Goal: Information Seeking & Learning: Learn about a topic

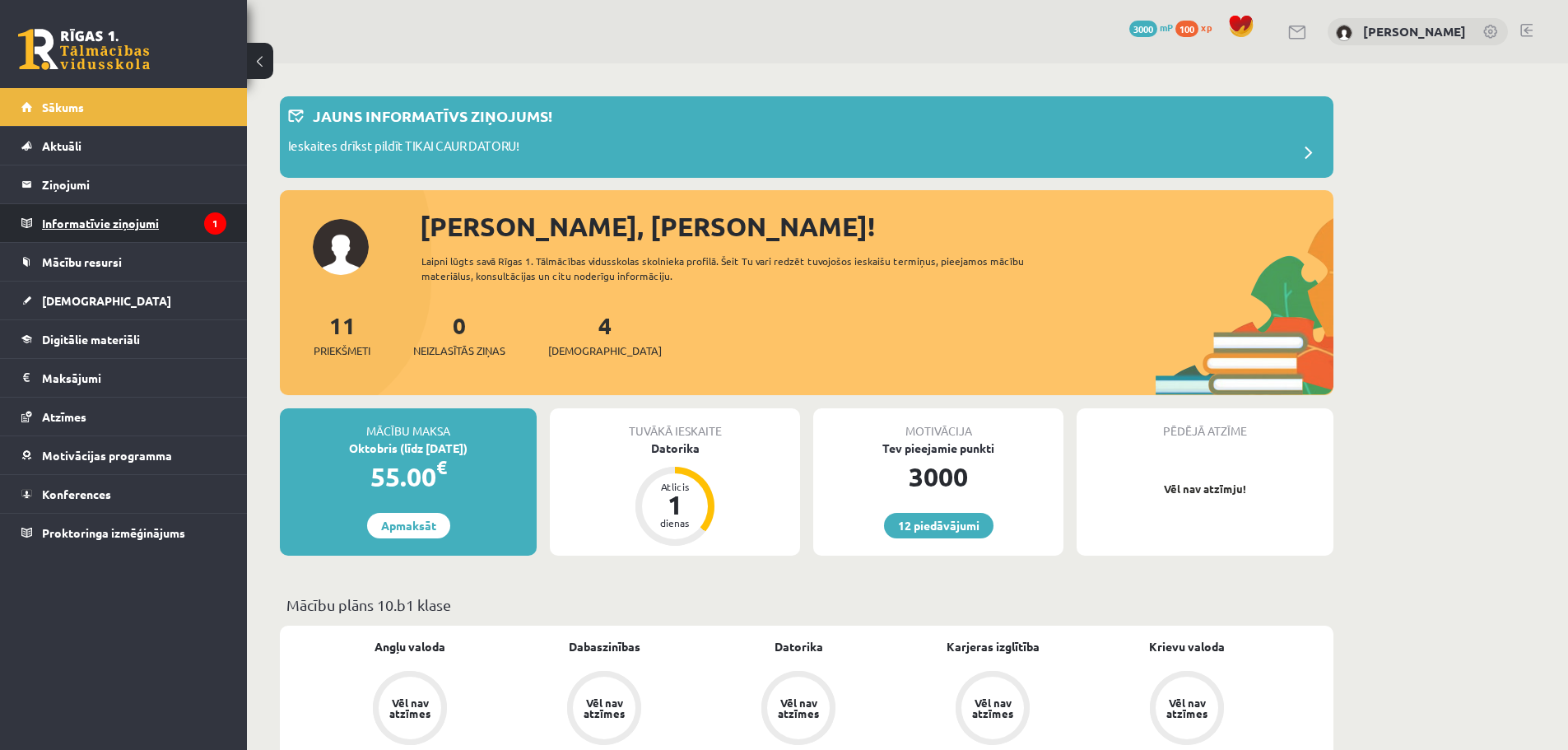
click at [215, 237] on legend "Informatīvie ziņojumi 1" at bounding box center [134, 223] width 184 height 38
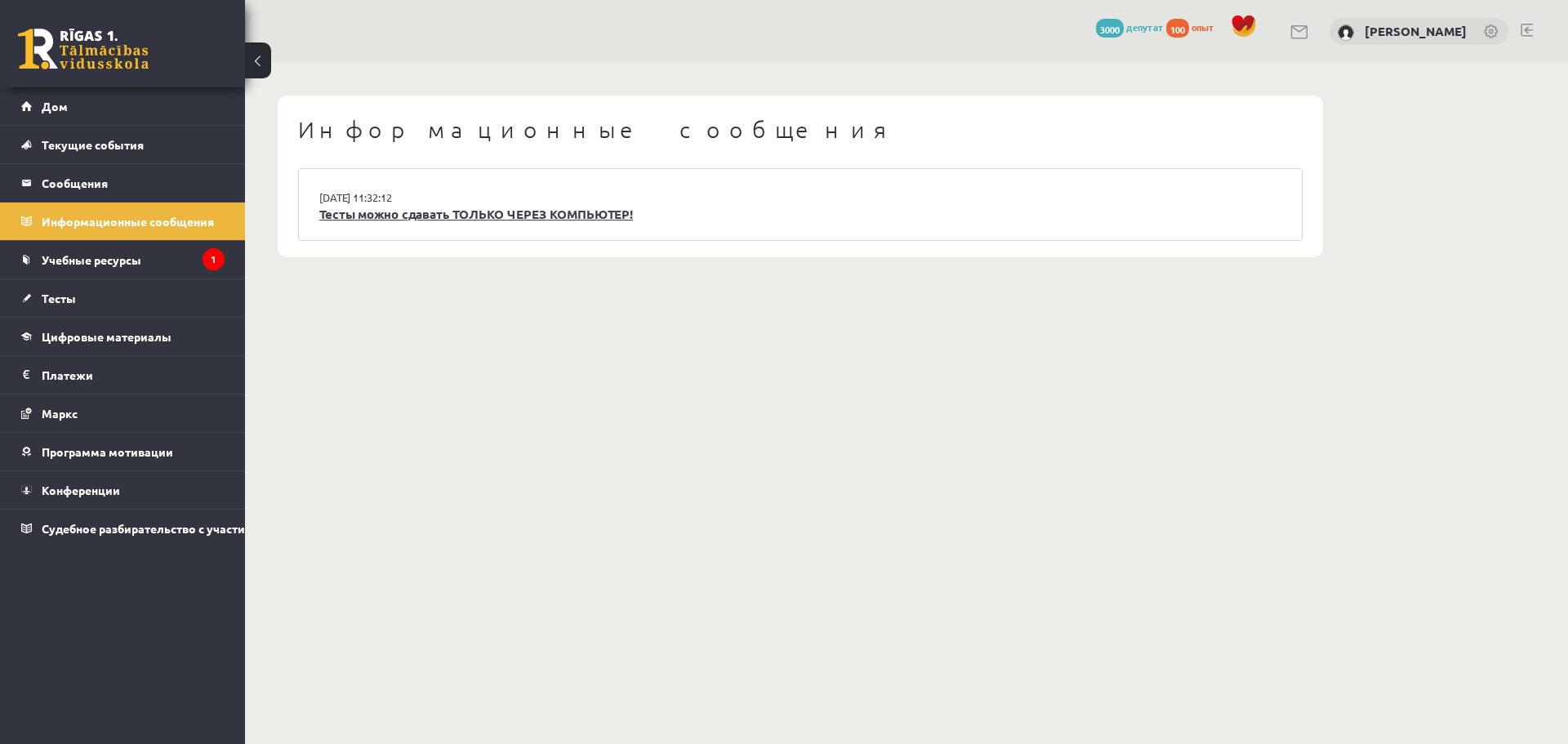
click at [821, 216] on link "Тесты можно сдавать ТОЛЬКО ЧЕРЕЗ КОМПЬЮТЕР!" at bounding box center [800, 215] width 962 height 19
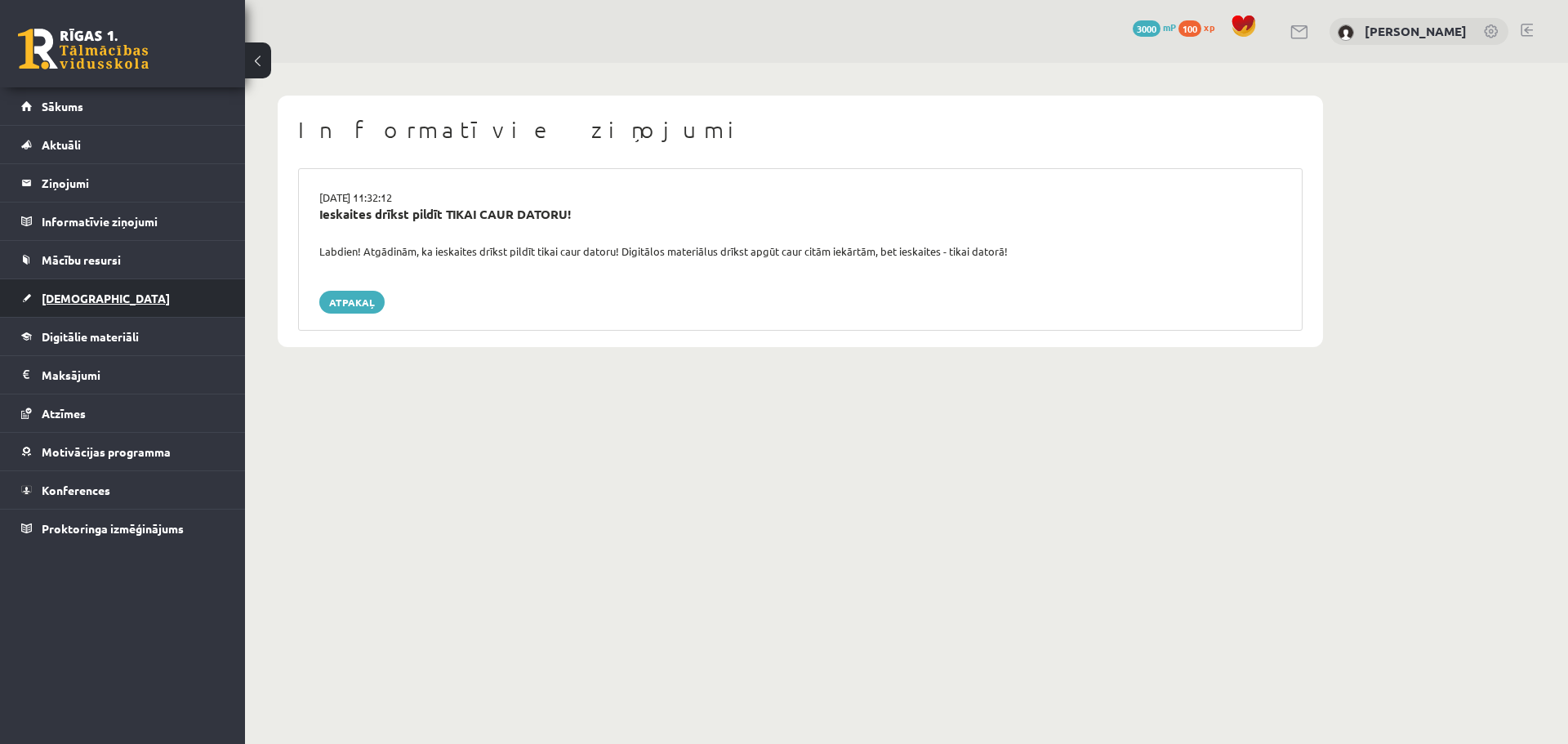
click at [148, 282] on link "[DEMOGRAPHIC_DATA]" at bounding box center [122, 298] width 204 height 37
